Goal: Task Accomplishment & Management: Manage account settings

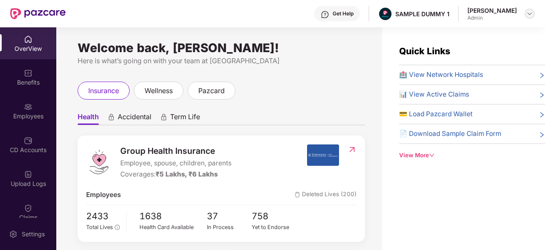
click at [528, 13] on img at bounding box center [530, 13] width 7 height 7
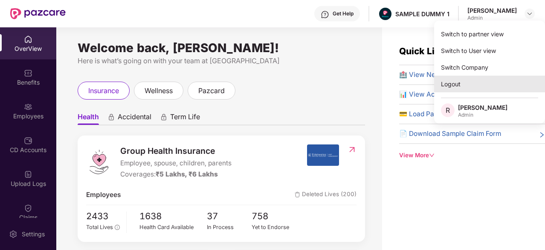
click at [483, 81] on div "Logout" at bounding box center [489, 84] width 111 height 17
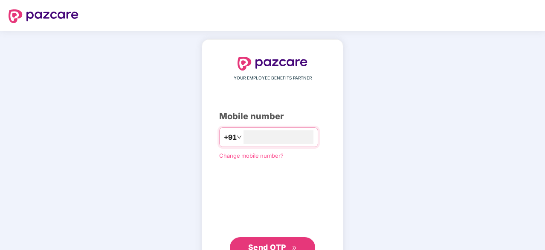
type input "**********"
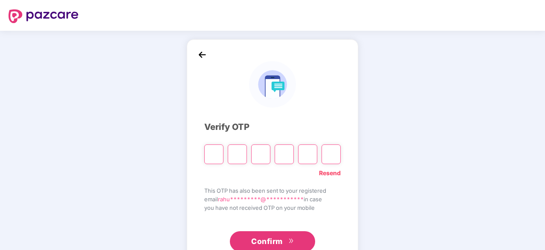
type input "*"
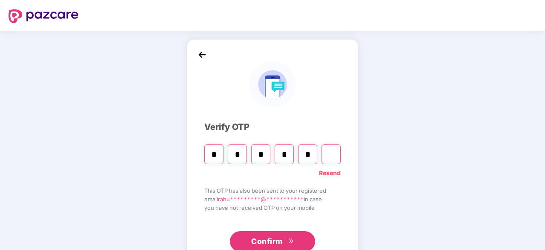
type input "*"
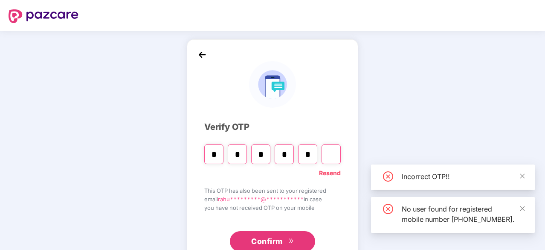
type input "*"
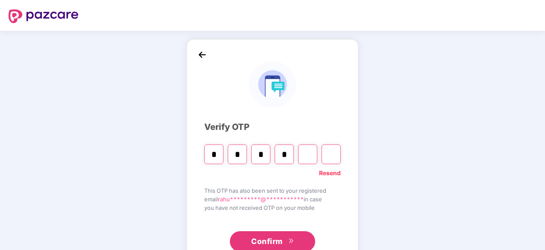
click at [310, 151] on input "Digit 5" at bounding box center [307, 154] width 19 height 20
type input "*"
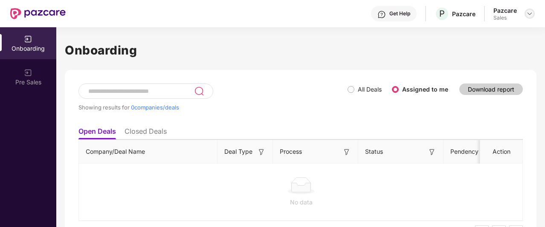
click at [530, 15] on img at bounding box center [530, 13] width 7 height 7
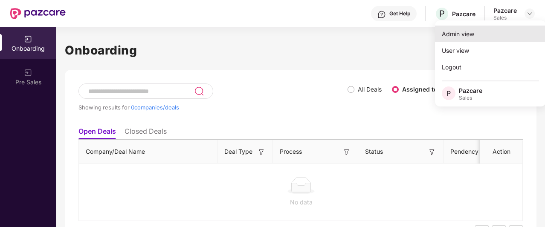
click at [486, 35] on div "Admin view" at bounding box center [490, 34] width 111 height 17
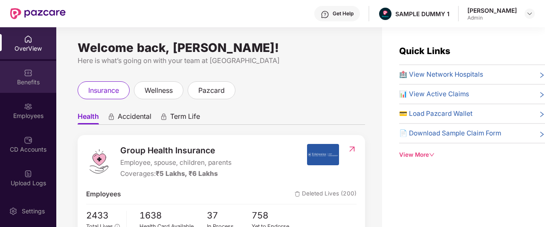
click at [18, 74] on div "Benefits" at bounding box center [28, 77] width 56 height 32
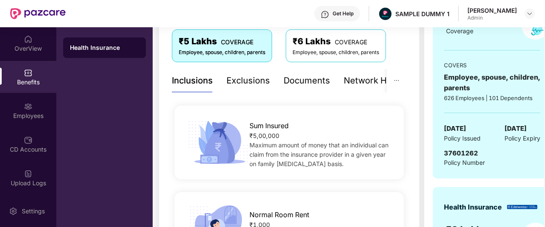
scroll to position [143, 0]
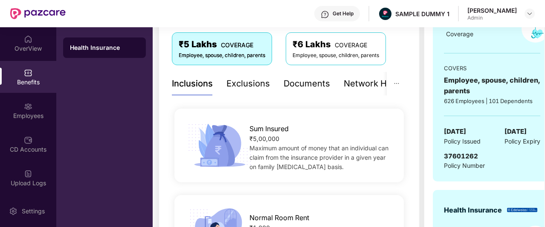
click at [249, 80] on div "Exclusions" at bounding box center [249, 83] width 44 height 13
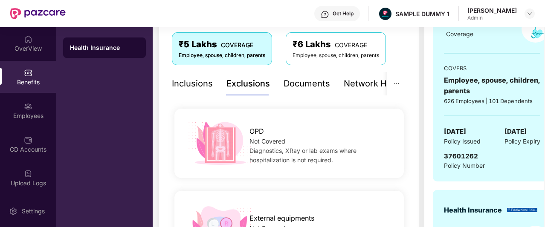
click at [320, 88] on div "Documents" at bounding box center [307, 83] width 47 height 13
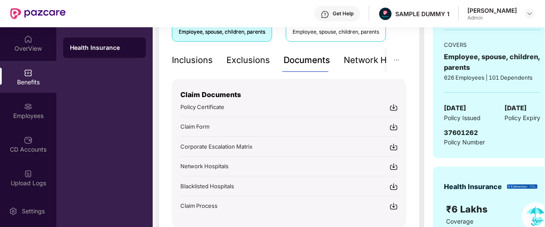
scroll to position [183, 0]
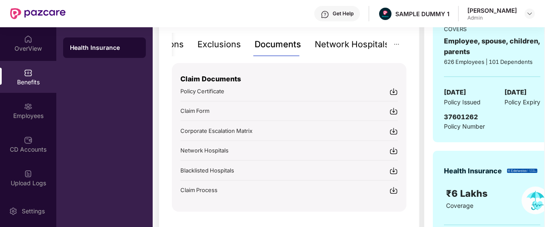
click at [357, 45] on div "Network Hospitals" at bounding box center [352, 44] width 75 height 13
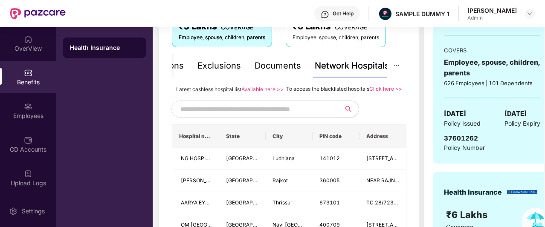
scroll to position [155, 0]
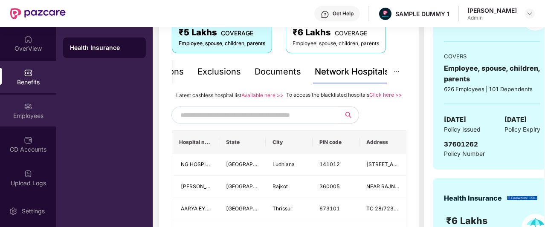
click at [25, 116] on div "Employees" at bounding box center [28, 116] width 56 height 9
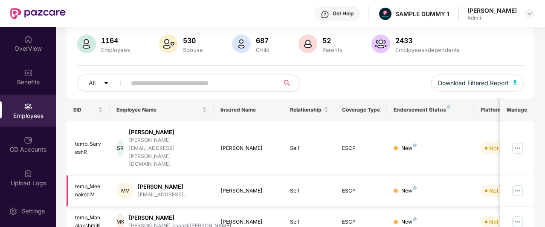
scroll to position [0, 0]
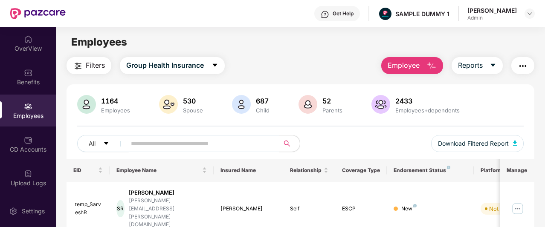
click at [407, 64] on span "Employee" at bounding box center [404, 65] width 32 height 11
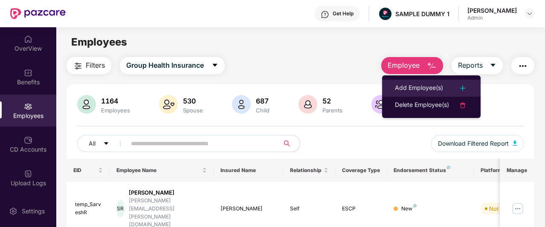
click at [417, 86] on div "Add Employee(s)" at bounding box center [419, 88] width 48 height 10
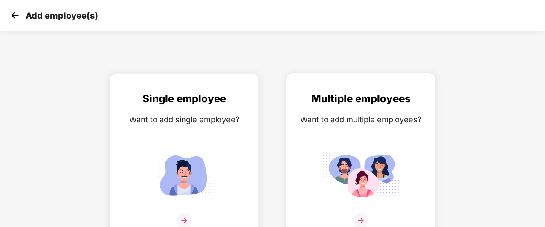
scroll to position [14, 0]
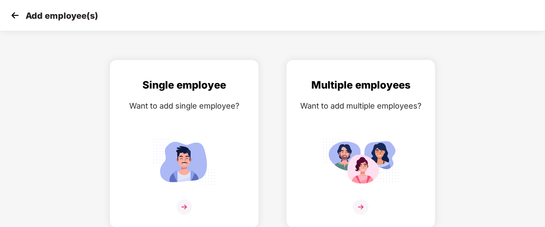
click at [19, 13] on img at bounding box center [15, 15] width 13 height 13
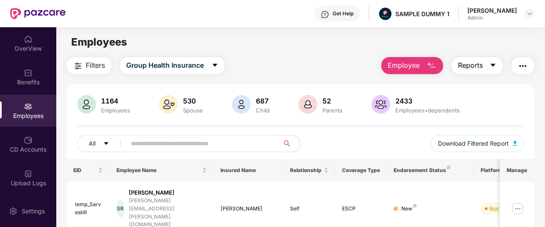
click at [474, 67] on span "Reports" at bounding box center [470, 65] width 25 height 11
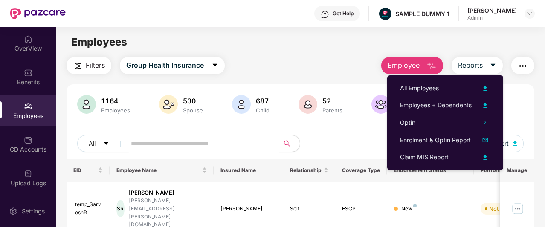
click at [349, 54] on main "Employees Filters Group Health Insurance Employee Reports 1164 Employees 530 Sp…" at bounding box center [300, 140] width 489 height 227
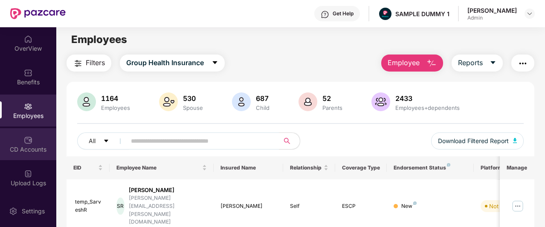
scroll to position [155, 0]
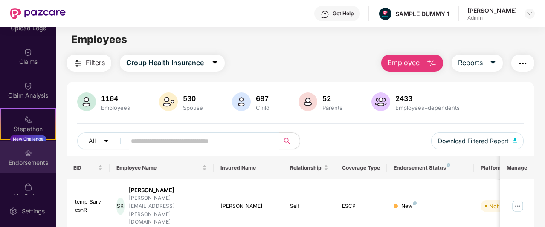
click at [34, 154] on div "Endorsements" at bounding box center [28, 158] width 56 height 32
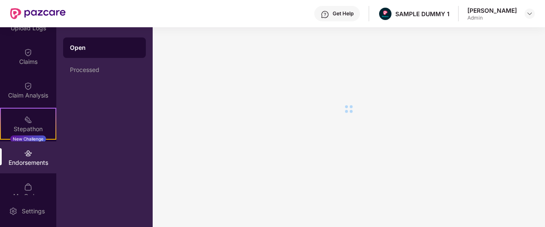
scroll to position [0, 0]
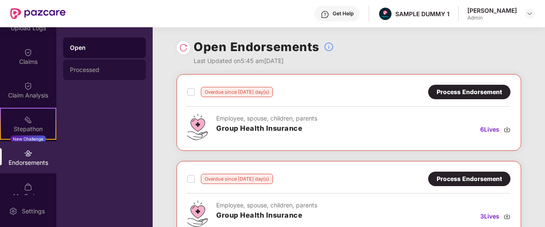
click at [116, 69] on div "Processed" at bounding box center [104, 70] width 69 height 7
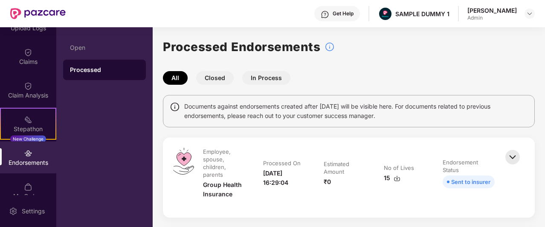
click at [214, 77] on button "Closed" at bounding box center [215, 78] width 38 height 14
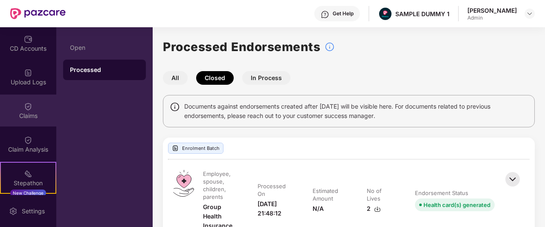
scroll to position [101, 0]
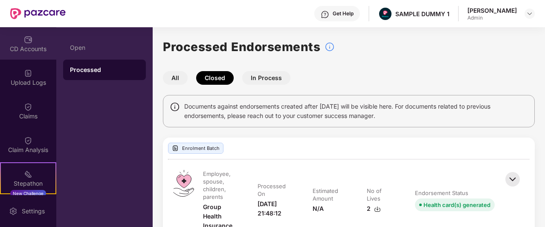
click at [29, 51] on div "CD Accounts" at bounding box center [28, 49] width 56 height 9
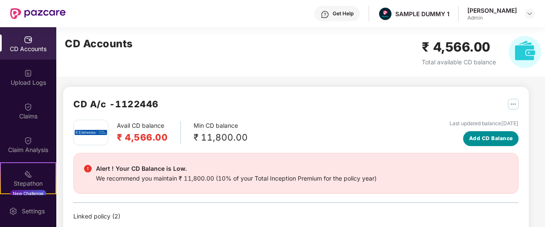
click at [501, 142] on span "Add CD Balance" at bounding box center [491, 139] width 44 height 8
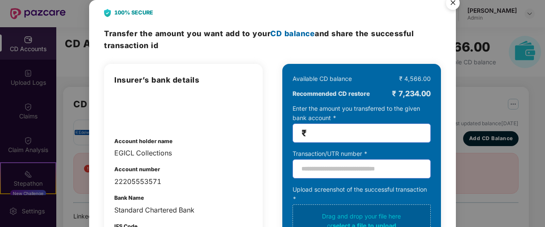
scroll to position [0, 0]
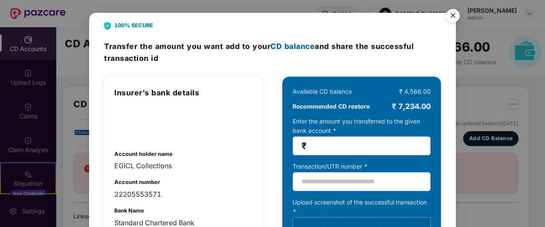
click at [457, 15] on img "Close" at bounding box center [453, 17] width 24 height 24
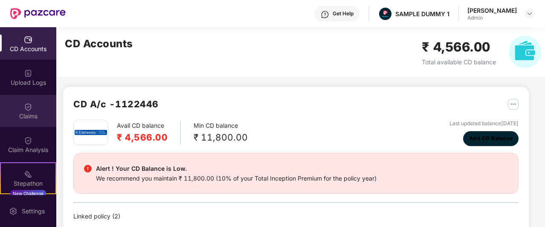
scroll to position [202, 0]
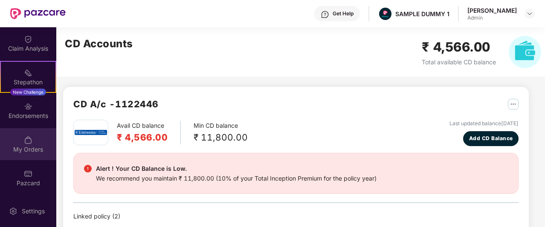
click at [31, 143] on div "My Orders" at bounding box center [28, 144] width 56 height 32
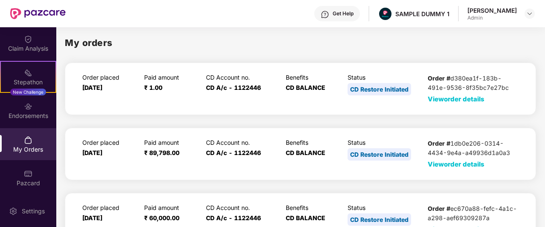
click at [448, 99] on span "View order details" at bounding box center [456, 99] width 57 height 8
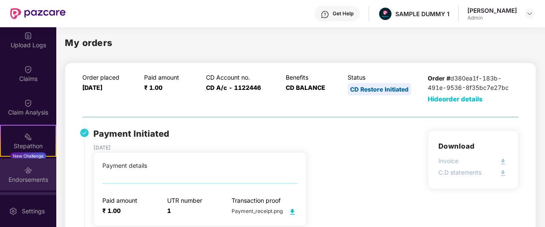
scroll to position [124, 0]
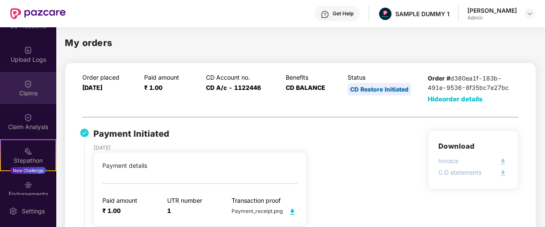
click at [29, 87] on img at bounding box center [28, 84] width 9 height 9
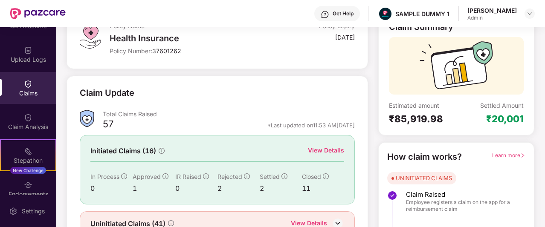
scroll to position [106, 0]
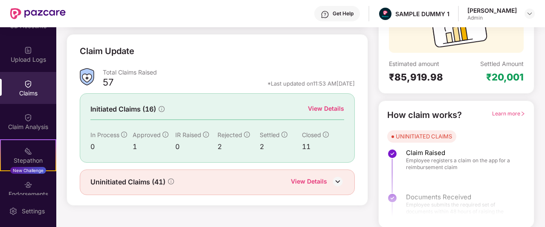
click at [310, 178] on div "View Details" at bounding box center [309, 182] width 36 height 11
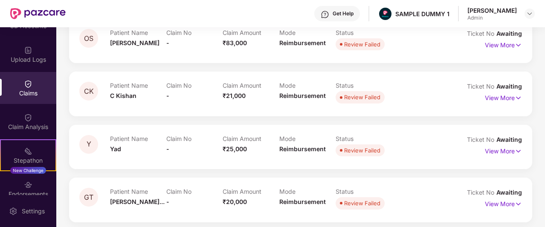
scroll to position [0, 0]
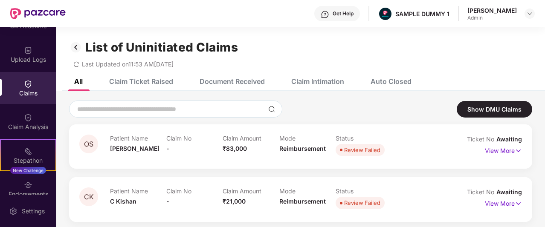
click at [402, 80] on div "Auto Closed" at bounding box center [391, 81] width 41 height 9
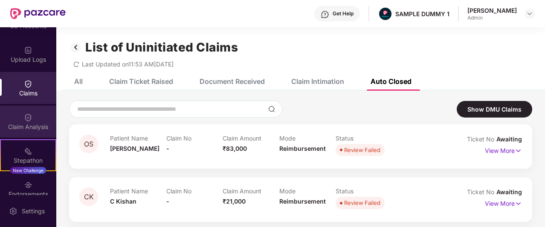
click at [32, 127] on div "Claim Analysis" at bounding box center [28, 127] width 56 height 9
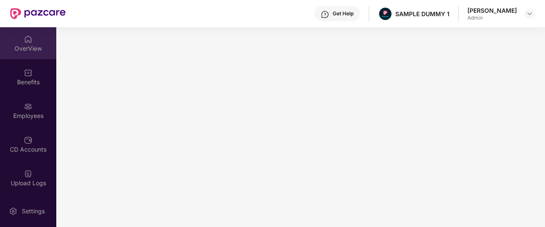
click at [30, 49] on div "OverView" at bounding box center [28, 48] width 56 height 9
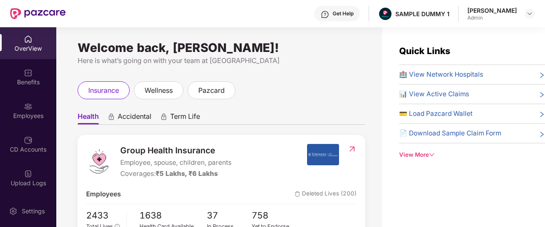
click at [345, 15] on div "Get Help" at bounding box center [343, 13] width 21 height 7
click at [269, 10] on div "Get Help SAMPLE DUMMY 1 [PERSON_NAME]" at bounding box center [300, 13] width 469 height 27
